Goal: Complete application form

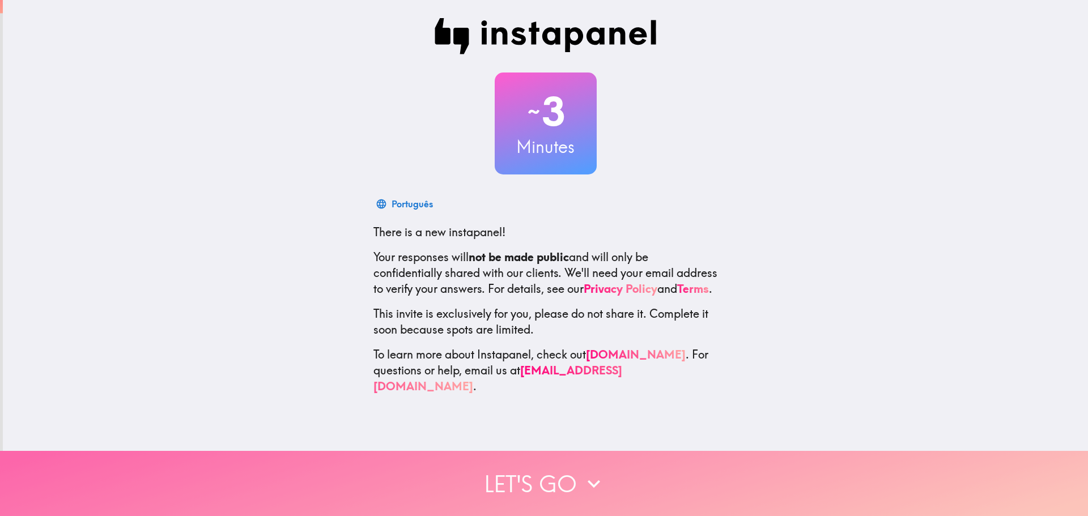
click at [510, 468] on button "Let's go" at bounding box center [544, 483] width 1088 height 65
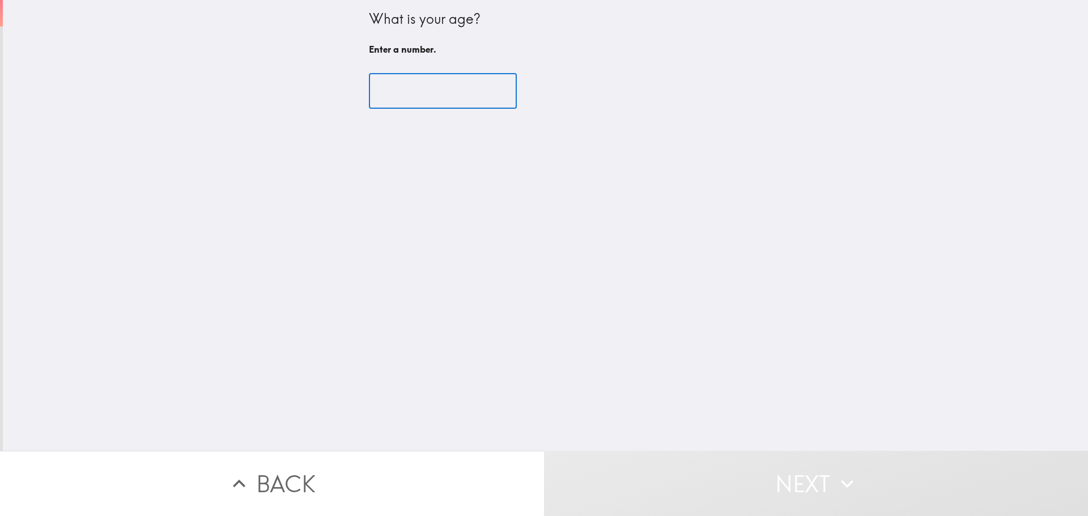
click at [381, 91] on input "number" at bounding box center [443, 91] width 148 height 35
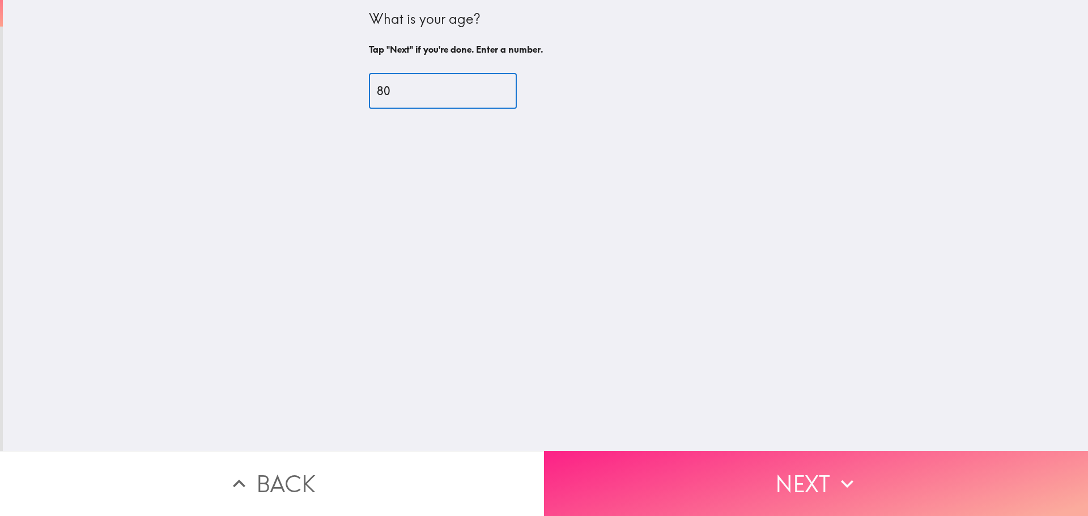
type input "80"
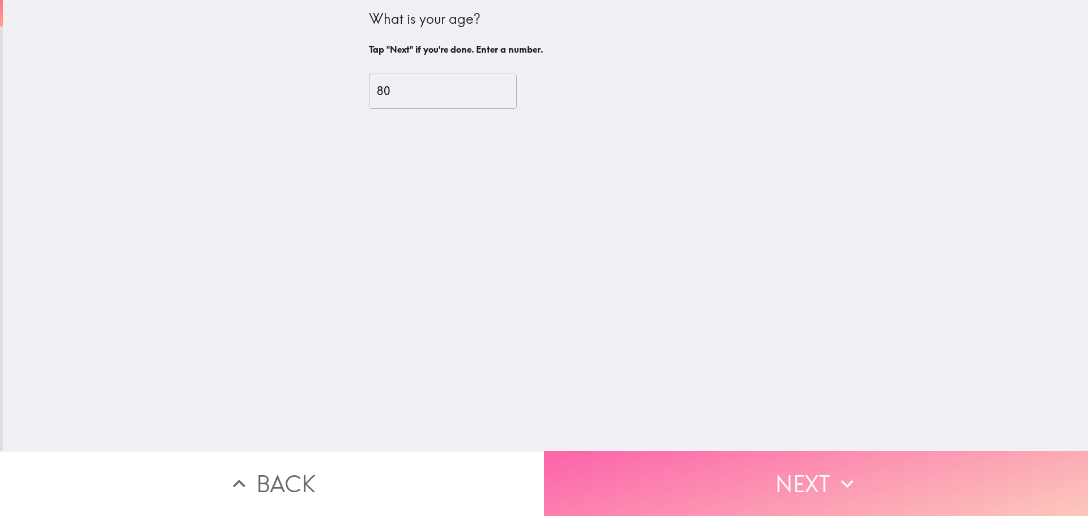
click at [791, 470] on button "Next" at bounding box center [816, 483] width 544 height 65
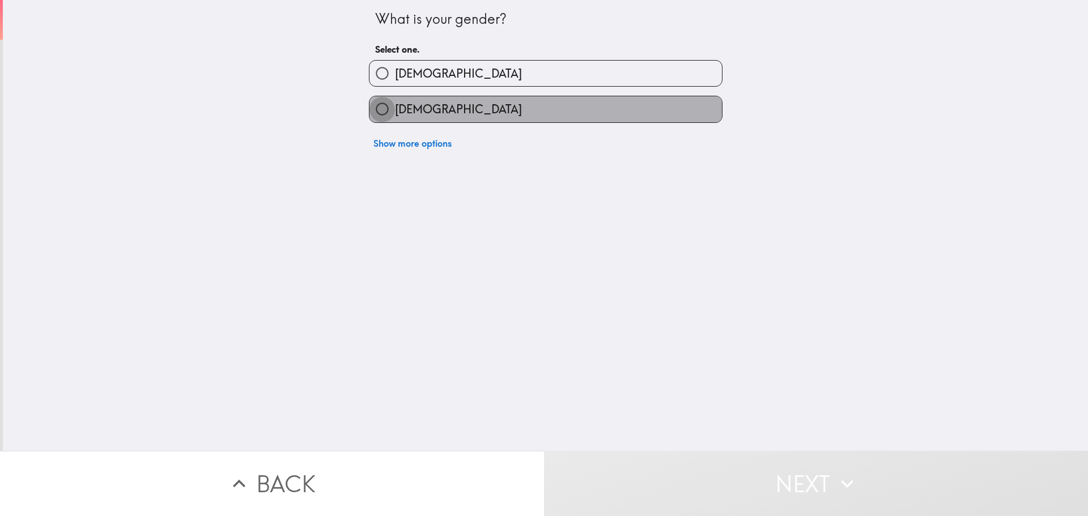
click at [373, 110] on input "[DEMOGRAPHIC_DATA]" at bounding box center [381, 108] width 25 height 25
radio input "true"
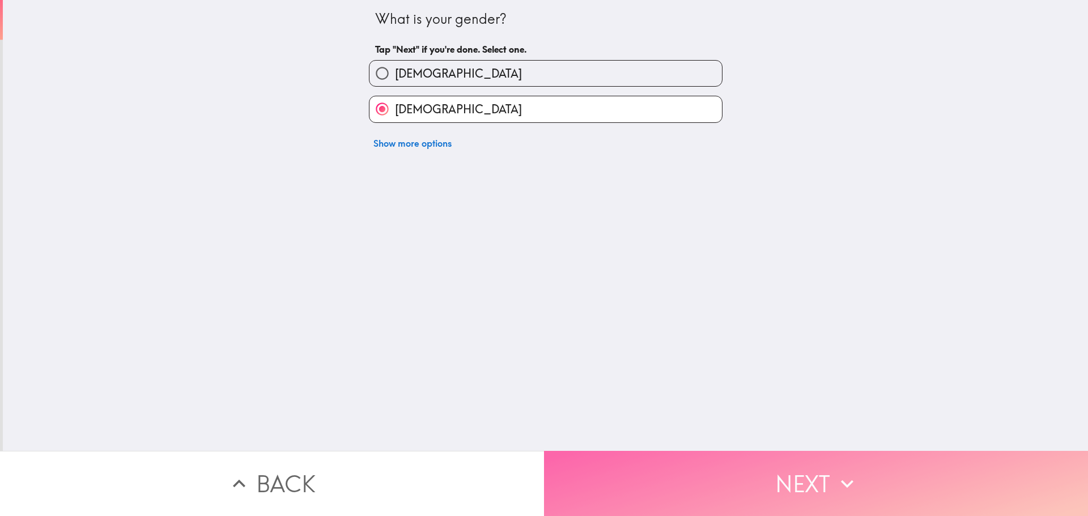
click at [800, 470] on button "Next" at bounding box center [816, 483] width 544 height 65
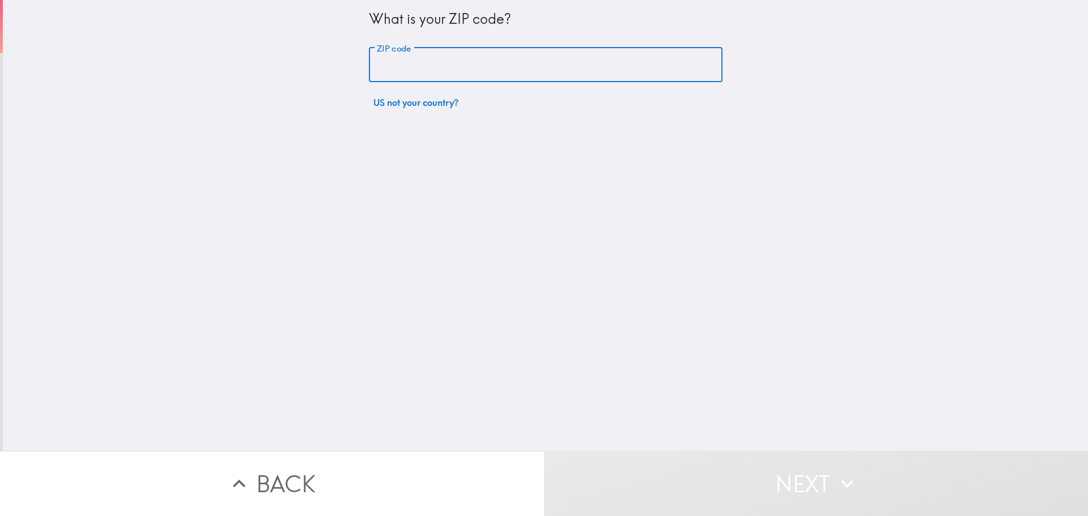
click at [377, 67] on input "ZIP code" at bounding box center [545, 65] width 353 height 35
type input "85743"
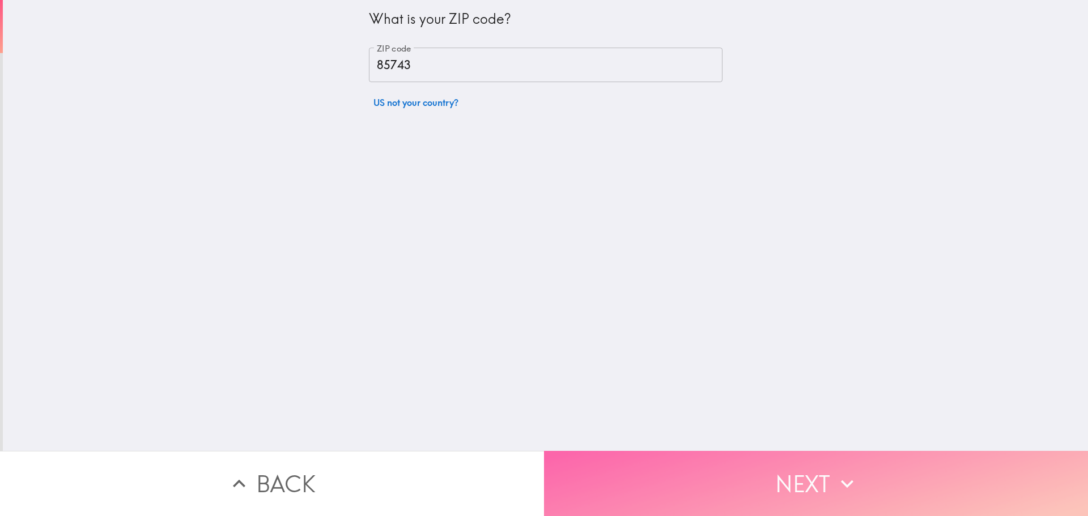
click at [796, 473] on button "Next" at bounding box center [816, 483] width 544 height 65
